Goal: Find specific page/section: Find specific page/section

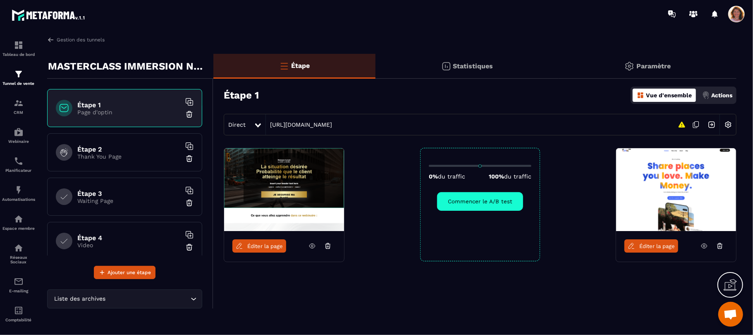
scroll to position [1167, 0]
click at [20, 45] on img at bounding box center [19, 45] width 10 height 10
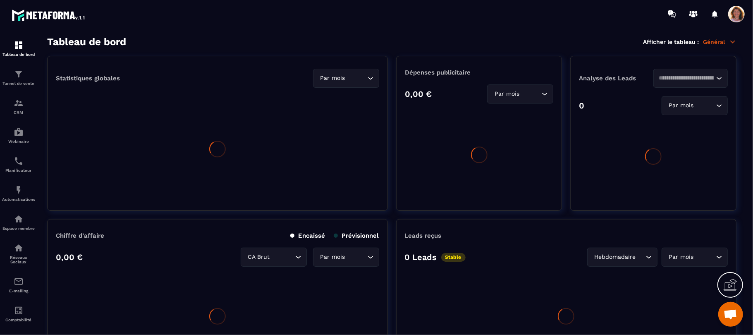
click at [20, 45] on img at bounding box center [19, 45] width 10 height 10
click at [22, 81] on p "Tunnel de vente" at bounding box center [18, 83] width 33 height 5
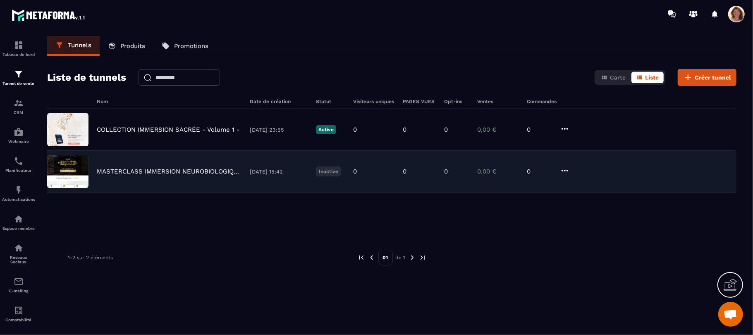
click at [75, 158] on img at bounding box center [67, 171] width 41 height 33
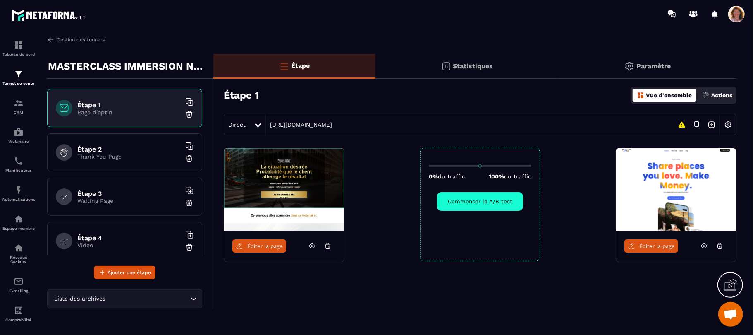
click at [262, 245] on span "Éditer la page" at bounding box center [265, 246] width 36 height 6
